Goal: Transaction & Acquisition: Purchase product/service

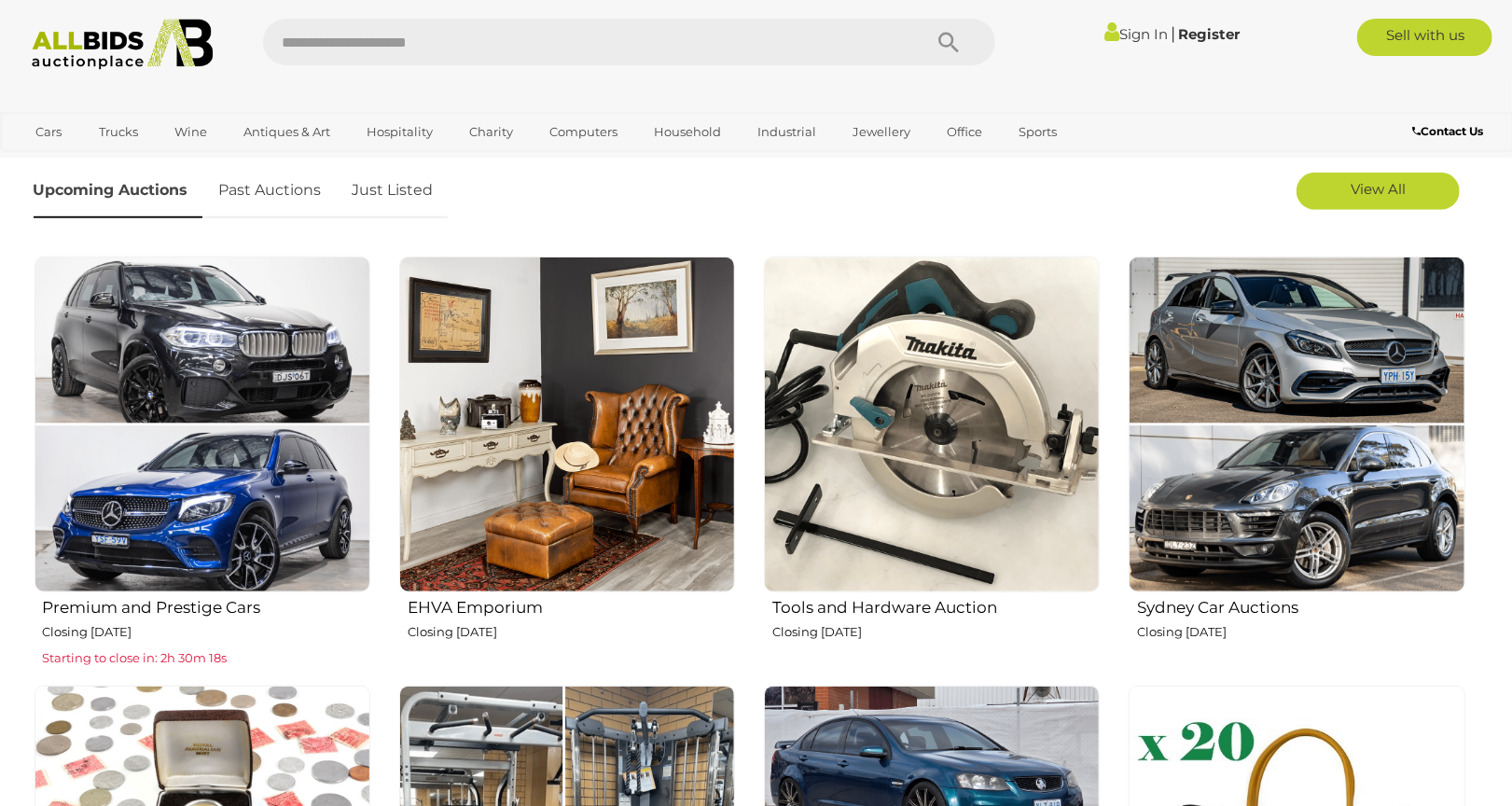
scroll to position [621, 0]
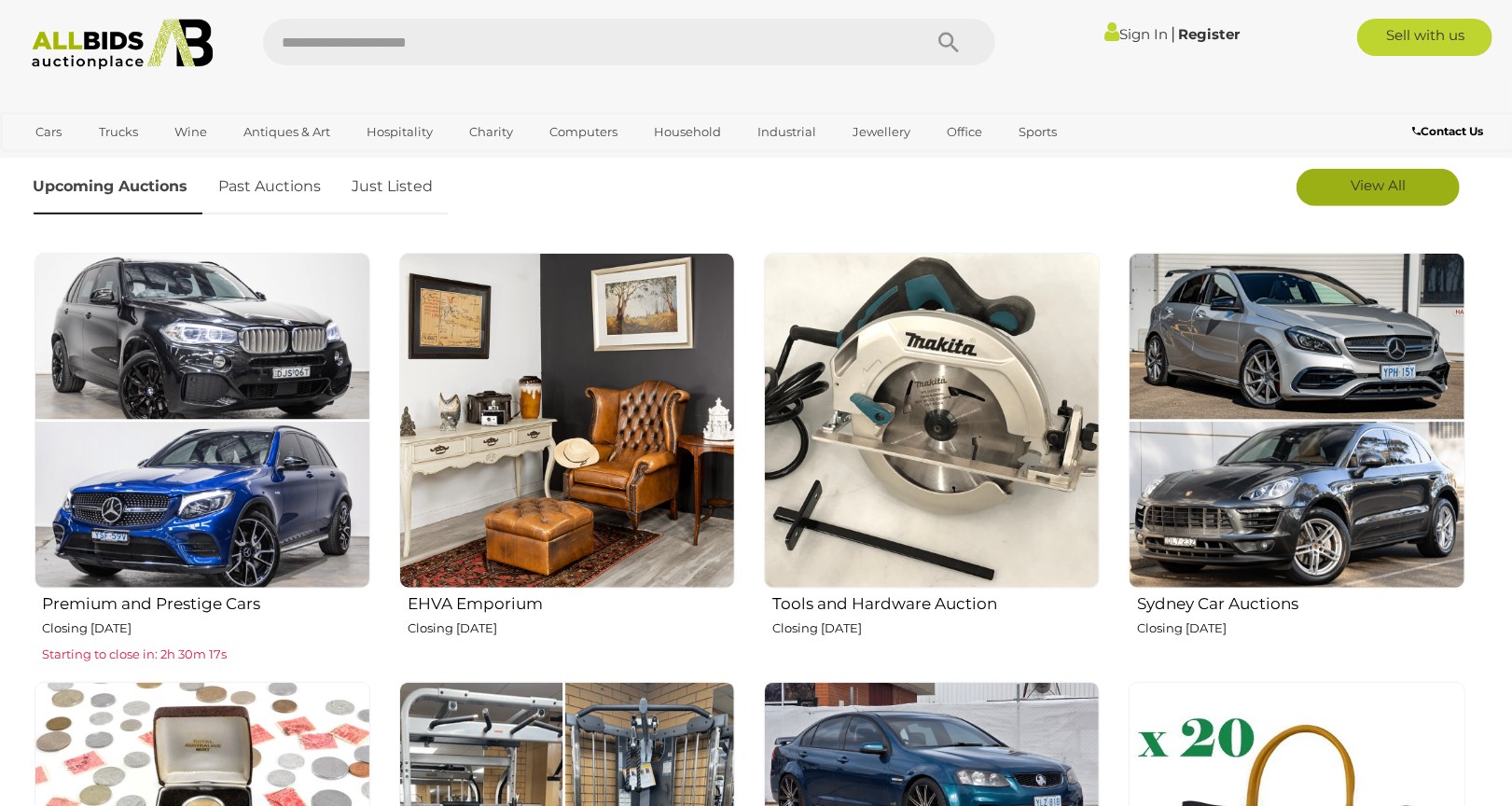
click at [1399, 201] on link "View All" at bounding box center [1377, 187] width 163 height 37
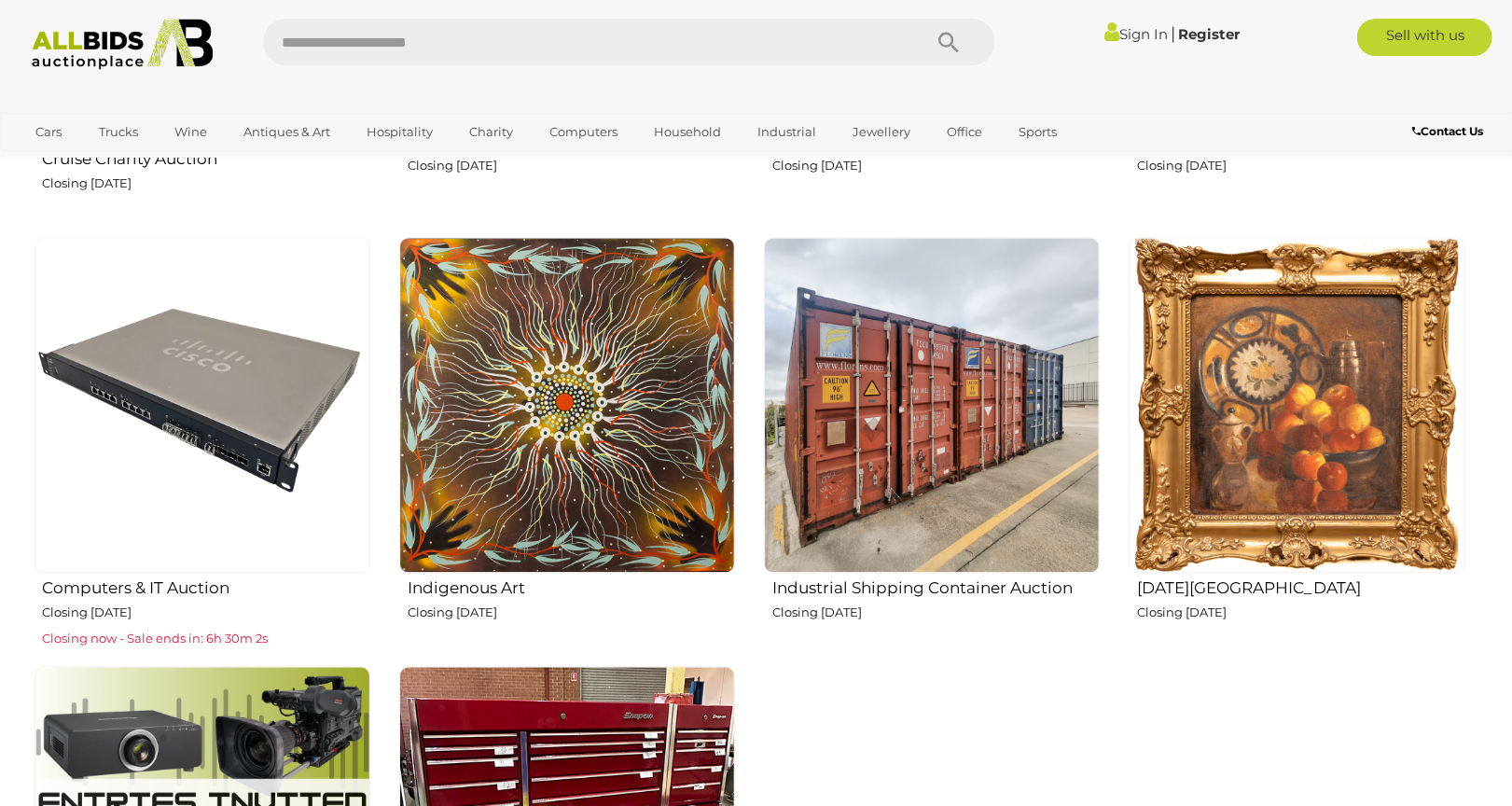
scroll to position [2383, 0]
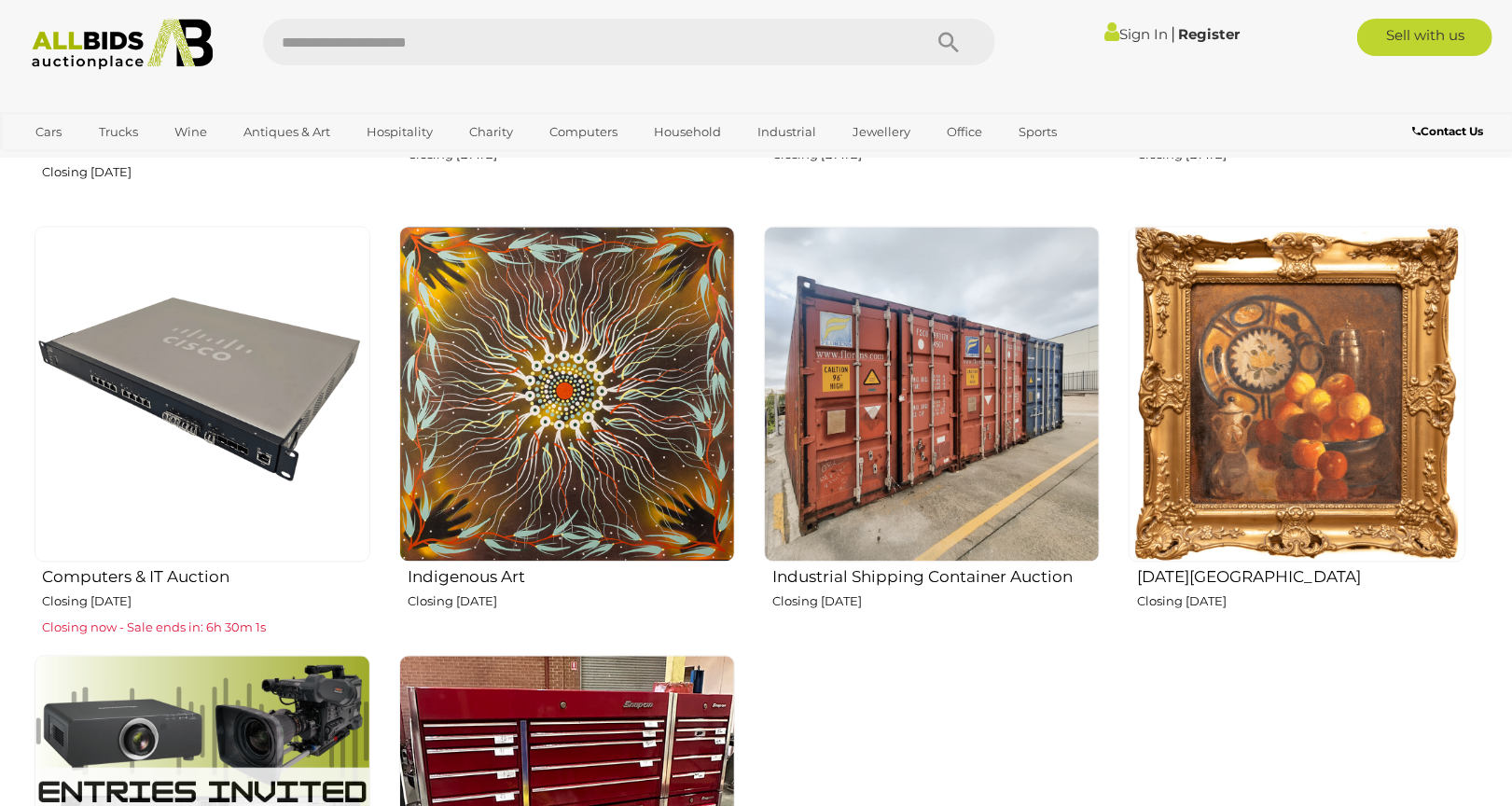
click at [1288, 285] on img at bounding box center [1297, 393] width 336 height 336
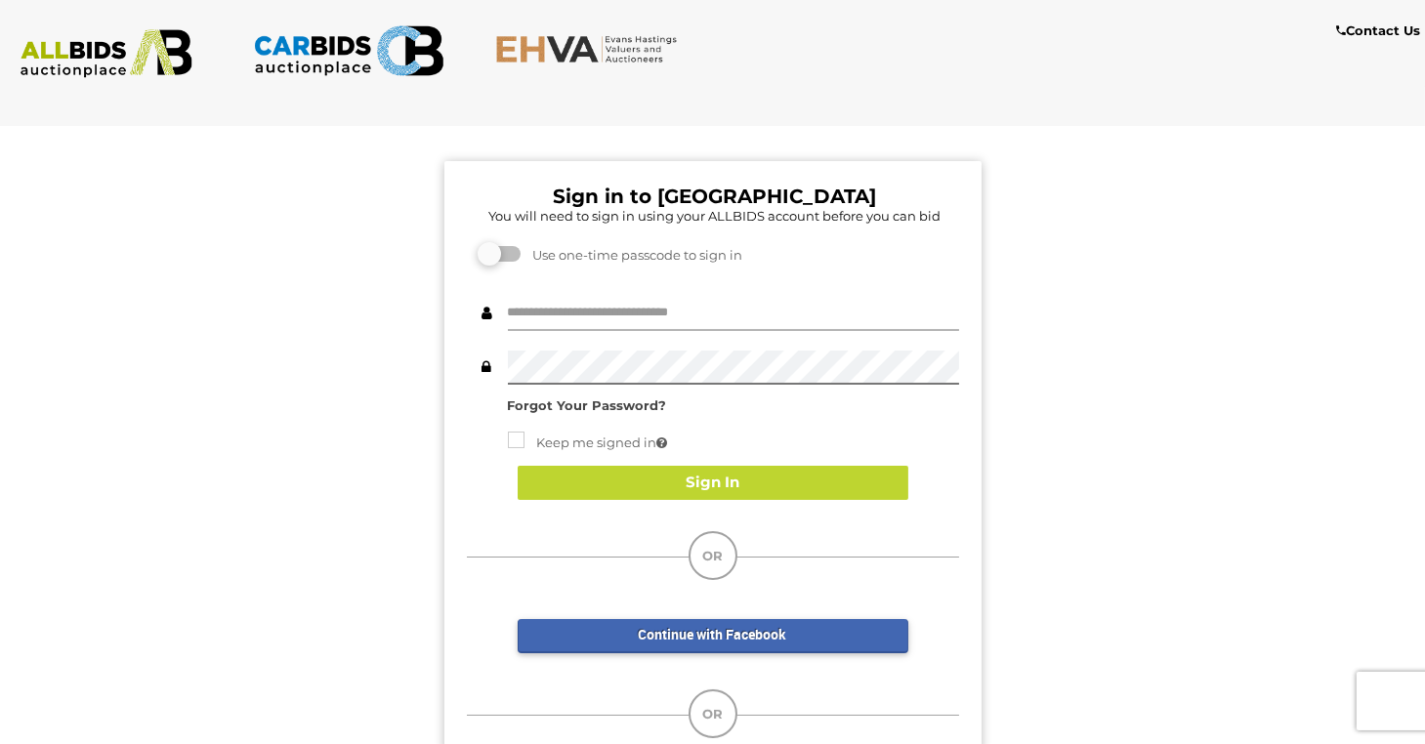
click at [676, 312] on input "text" at bounding box center [733, 314] width 451 height 34
type input "**********"
